Goal: Navigation & Orientation: Go to known website

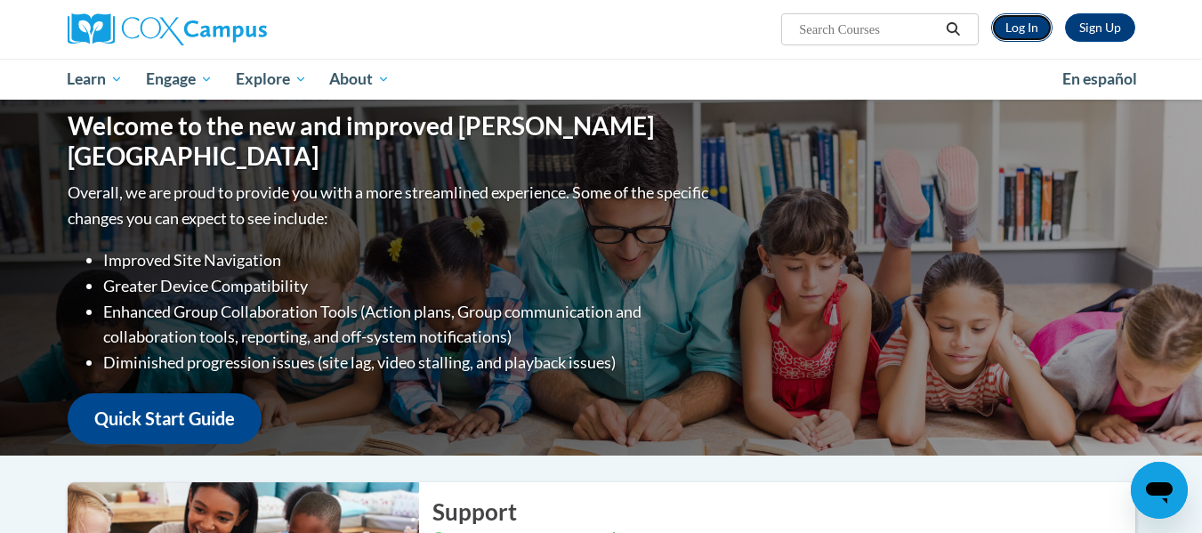
click at [1012, 35] on link "Log In" at bounding box center [1021, 27] width 61 height 28
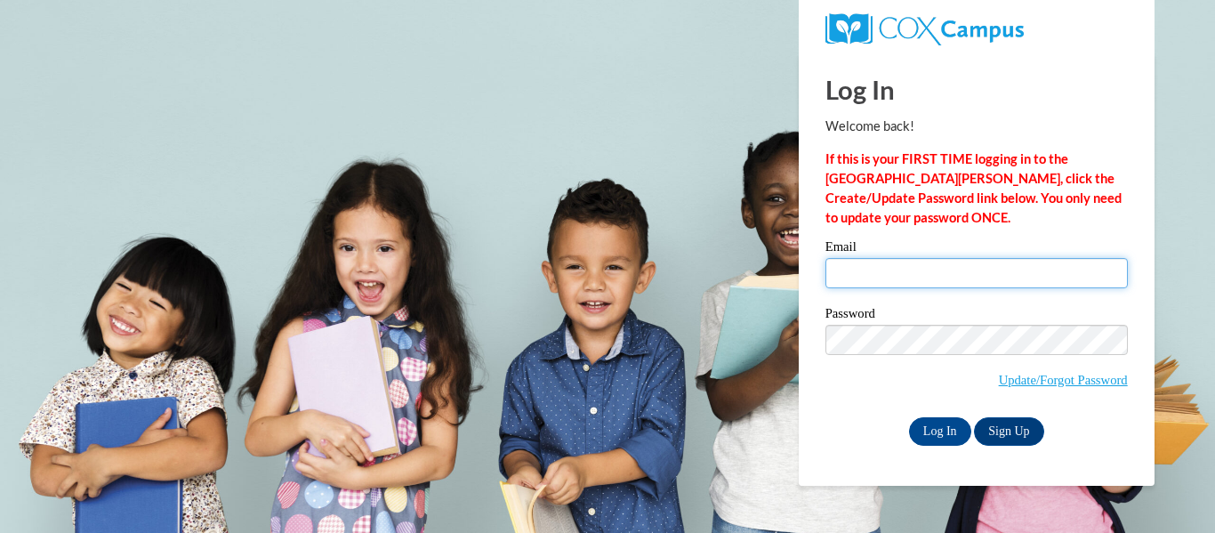
click at [827, 286] on input "Email" at bounding box center [977, 273] width 303 height 30
type input "[DOMAIN_NAME][EMAIL_ADDRESS][DOMAIN_NAME]"
click at [908, 354] on span "Update/Forgot Password" at bounding box center [977, 362] width 303 height 74
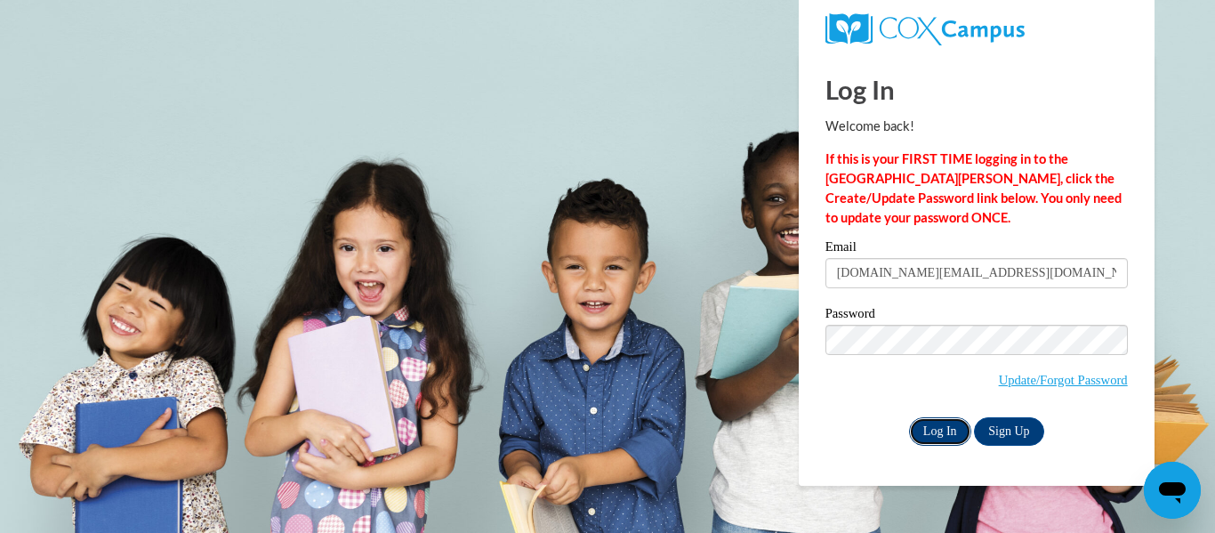
click at [943, 424] on input "Log In" at bounding box center [940, 431] width 62 height 28
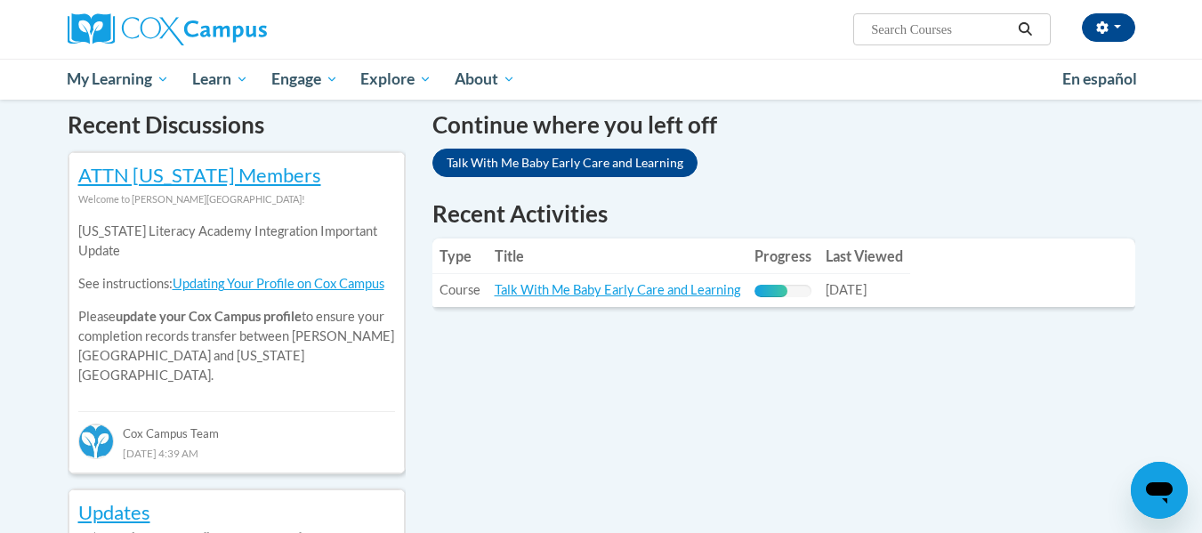
scroll to position [556, 0]
